Goal: Navigation & Orientation: Find specific page/section

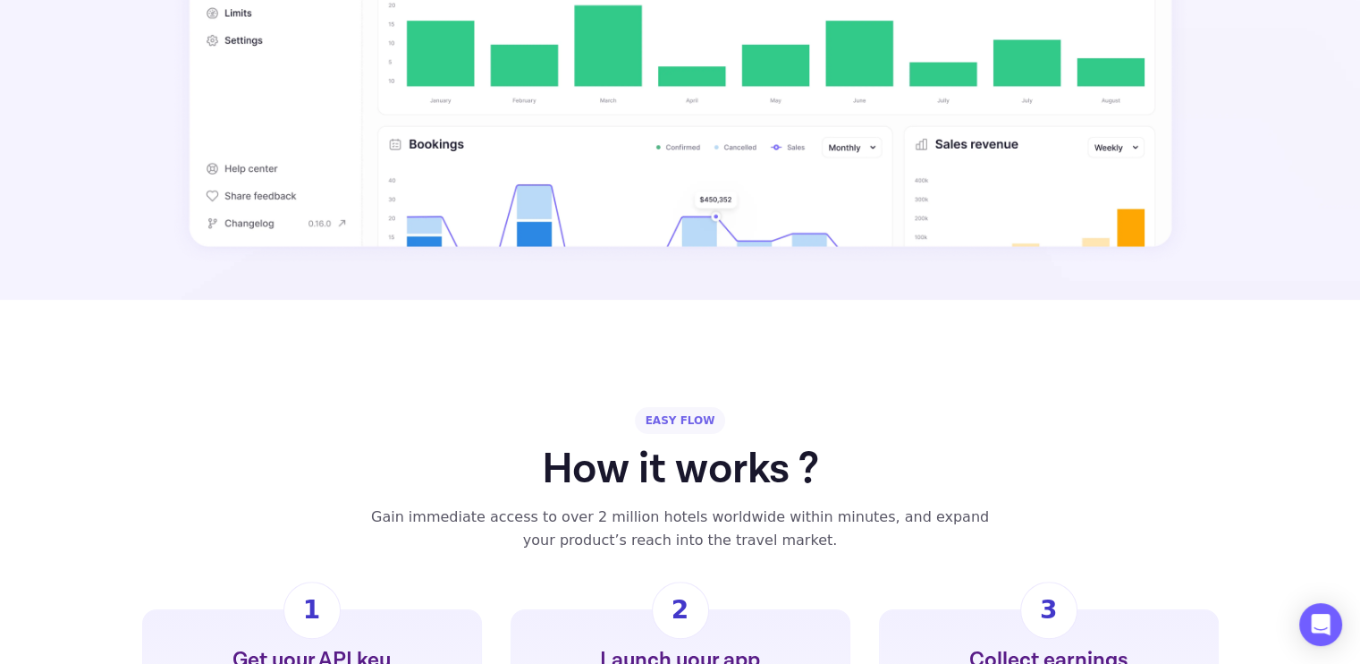
scroll to position [1208, 0]
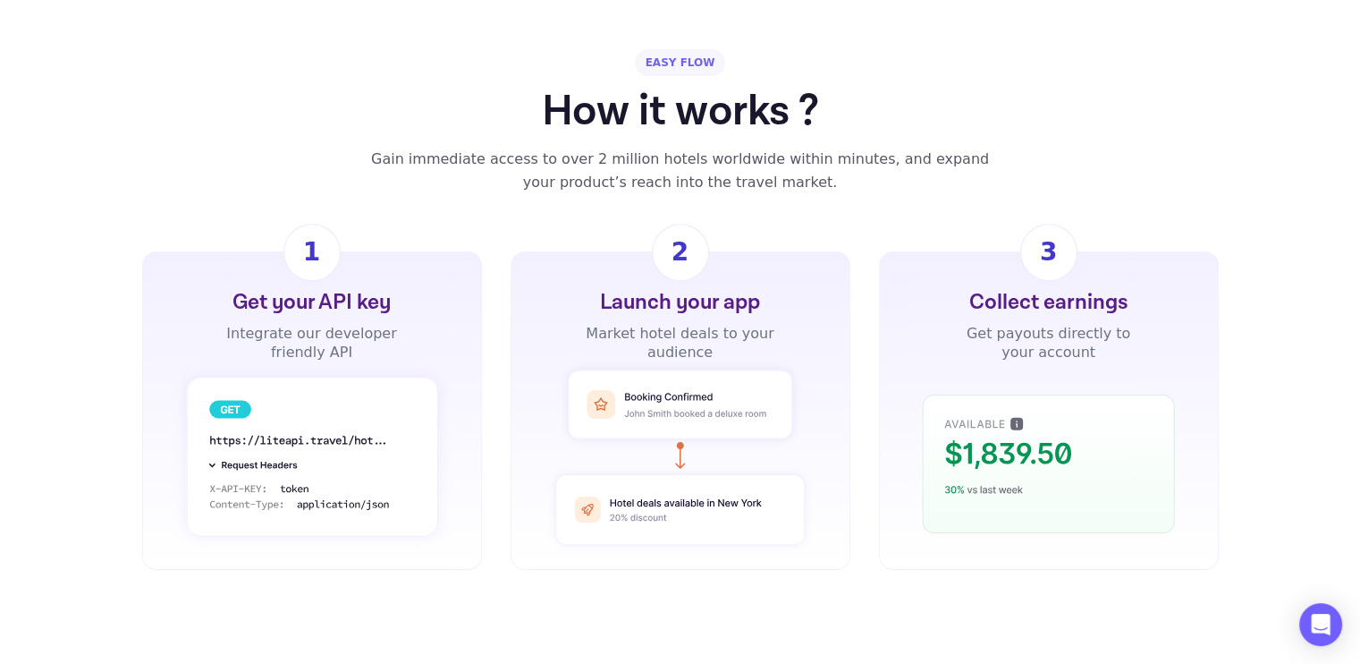
click at [463, 148] on div "Gain immediate access to over 2 million hotels worldwide within minutes, and ex…" at bounding box center [681, 171] width 642 height 47
click at [680, 148] on div "Gain immediate access to over 2 million hotels worldwide within minutes, and ex…" at bounding box center [681, 171] width 642 height 47
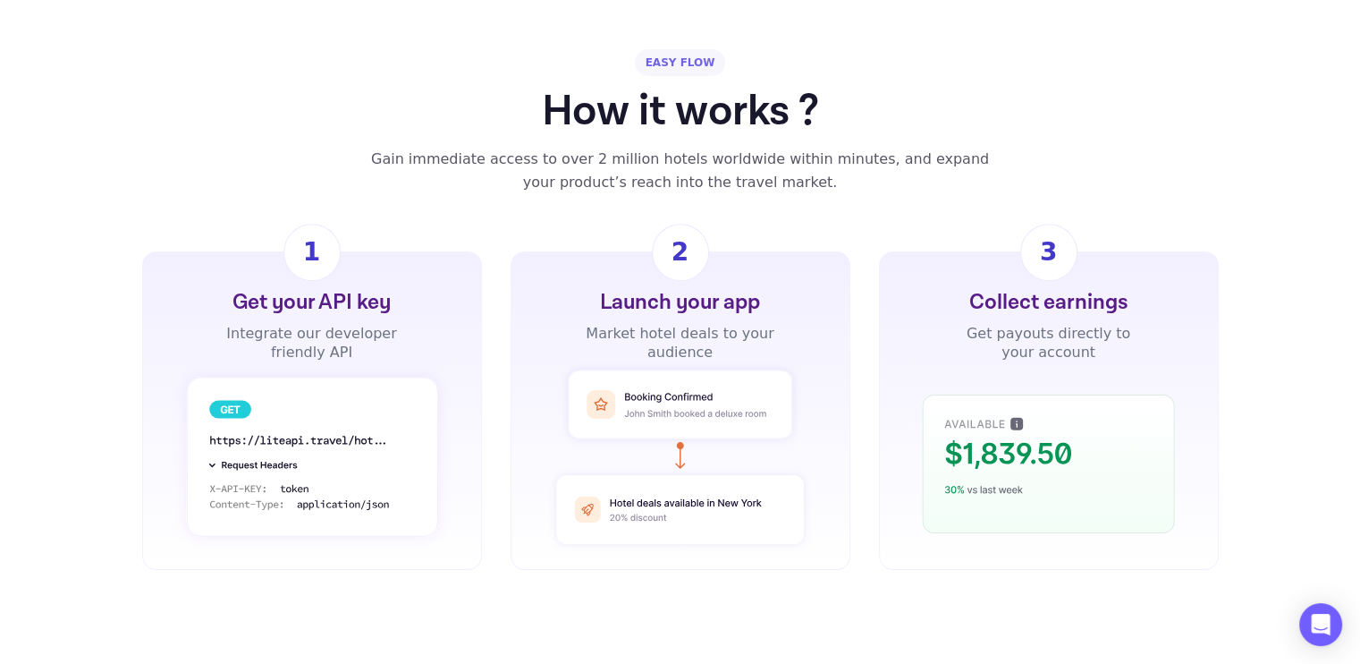
click at [680, 148] on div "Gain immediate access to over 2 million hotels worldwide within minutes, and ex…" at bounding box center [681, 171] width 642 height 47
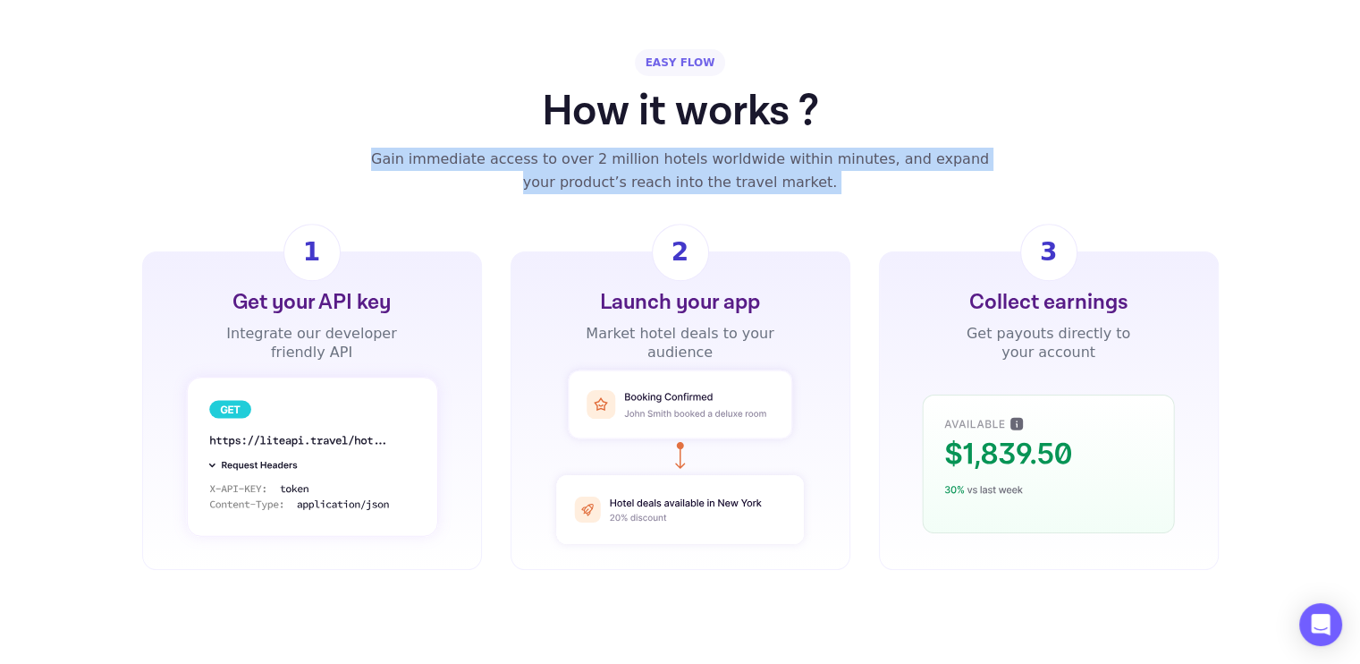
click at [680, 148] on div "Gain immediate access to over 2 million hotels worldwide within minutes, and ex…" at bounding box center [681, 171] width 642 height 47
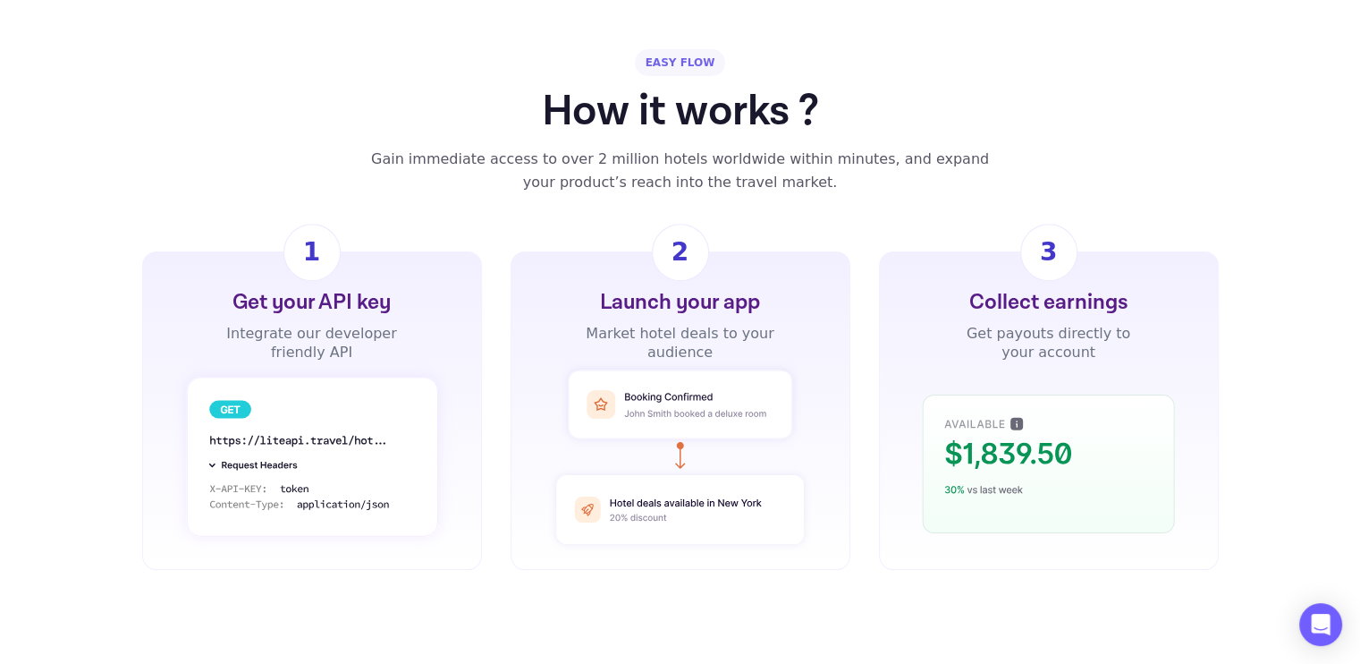
click at [680, 148] on div "Gain immediate access to over 2 million hotels worldwide within minutes, and ex…" at bounding box center [681, 171] width 642 height 47
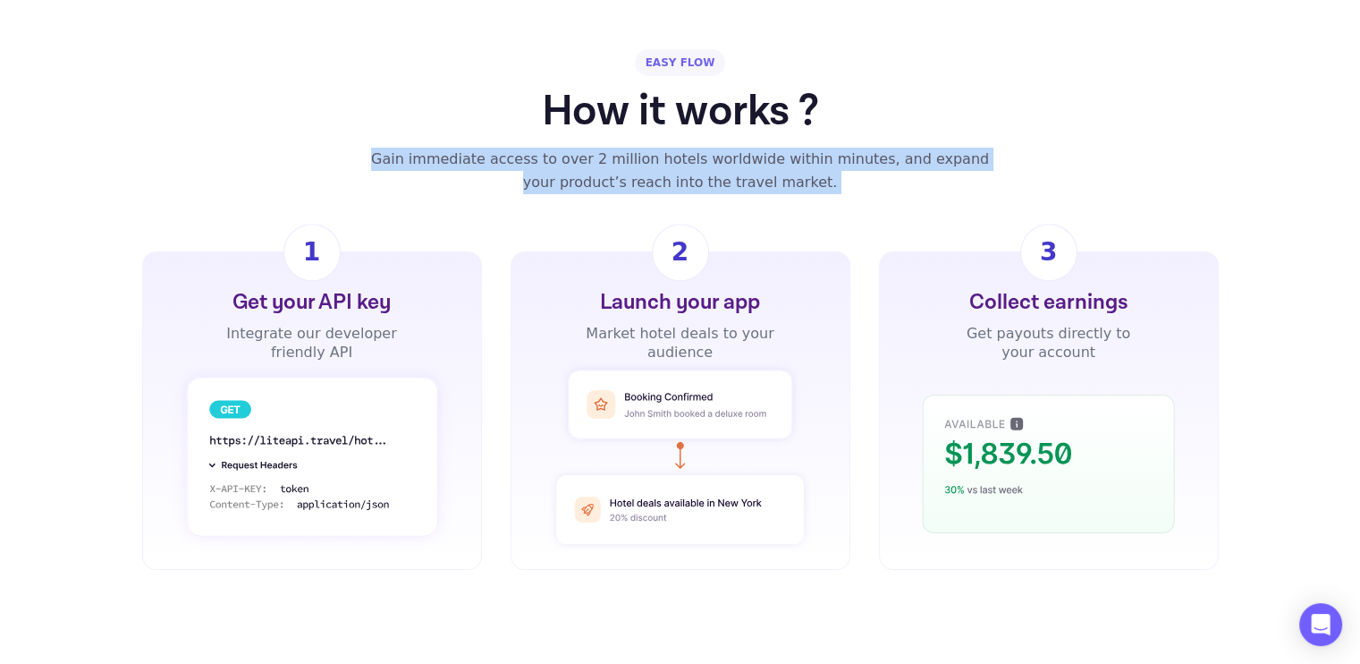
click at [680, 148] on div "Gain immediate access to over 2 million hotels worldwide within minutes, and ex…" at bounding box center [681, 171] width 642 height 47
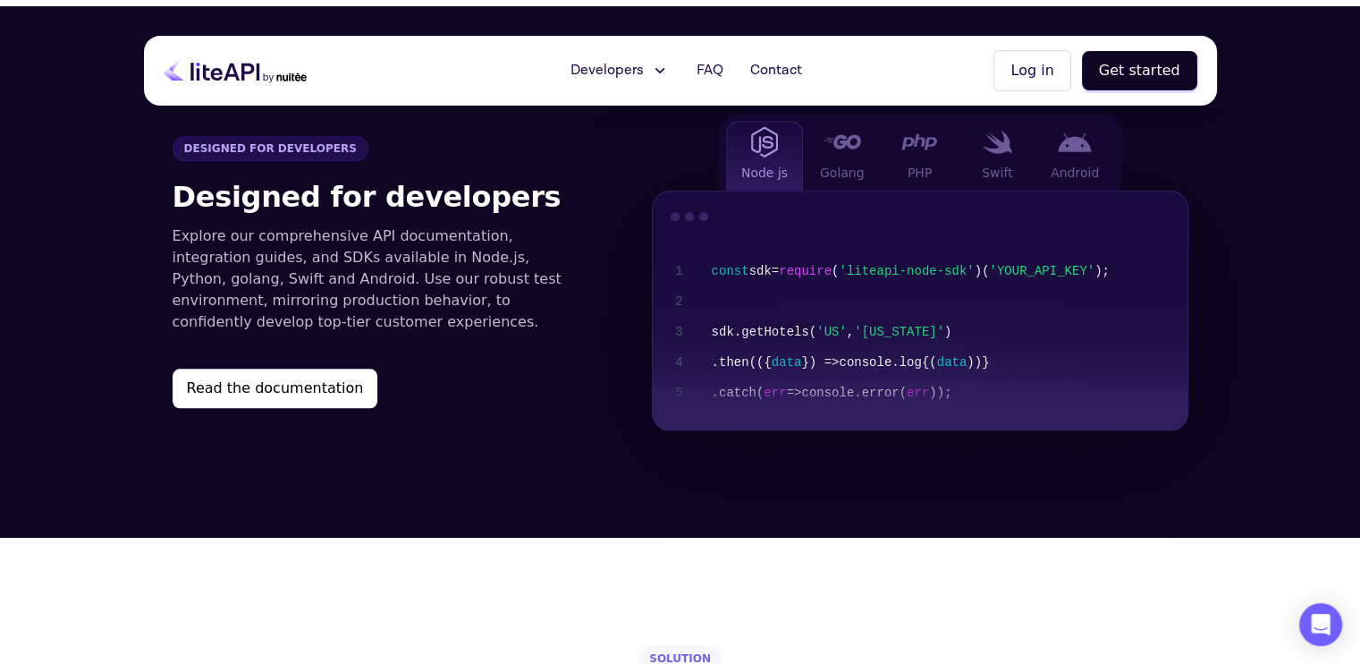
scroll to position [1803, 0]
